Goal: Navigation & Orientation: Find specific page/section

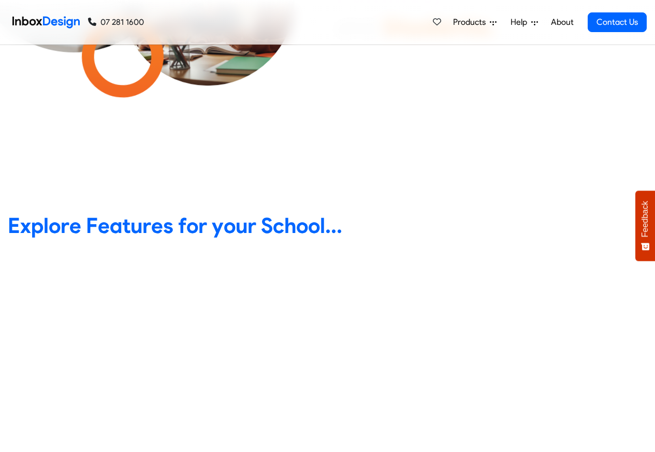
scroll to position [373, 0]
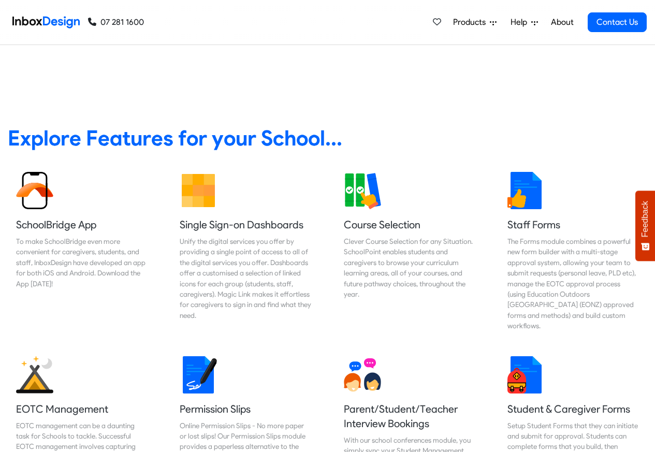
click at [476, 22] on span "Products" at bounding box center [471, 22] width 37 height 12
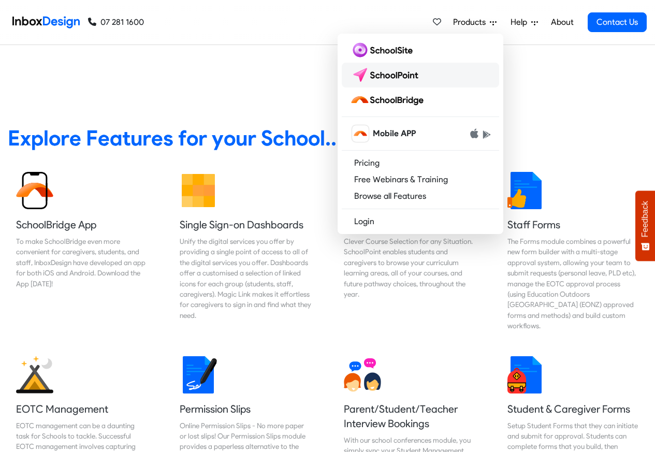
click at [382, 75] on img at bounding box center [386, 75] width 73 height 17
